Goal: Check status: Check status

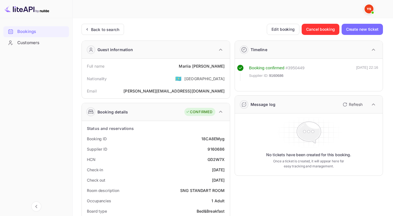
click at [105, 31] on div "Back to search" at bounding box center [105, 30] width 28 height 6
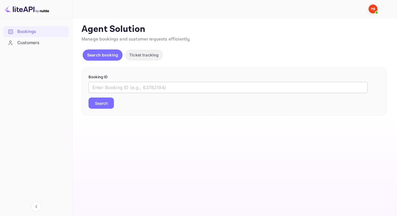
click at [114, 85] on input "text" at bounding box center [227, 87] width 279 height 11
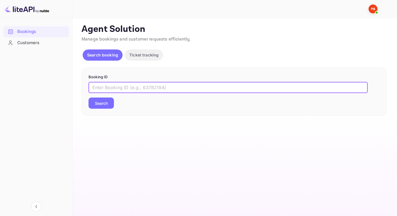
paste input "YA-1713-3557-6205"
type input "YA-1713-3557-6205"
drag, startPoint x: 146, startPoint y: 87, endPoint x: 19, endPoint y: 84, distance: 127.8
click at [18, 83] on div "Bookings Customers Now you can check your travel website directly from the link…" at bounding box center [198, 108] width 397 height 216
paste input "9697240"
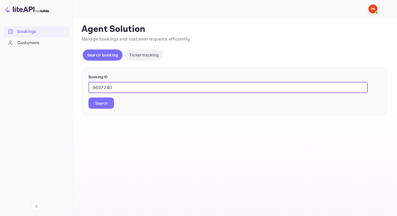
click at [88, 97] on button "Search" at bounding box center [100, 102] width 25 height 11
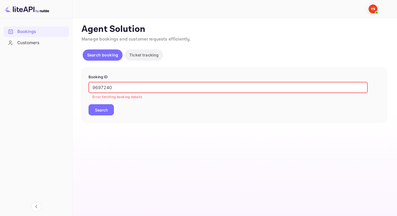
click at [94, 89] on input "9697240" at bounding box center [227, 87] width 279 height 11
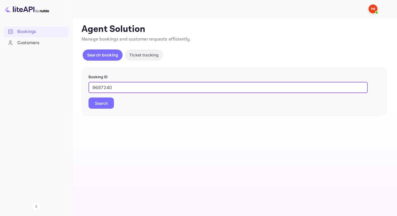
type input "9697240"
click at [88, 97] on button "Search" at bounding box center [100, 102] width 25 height 11
